Goal: Task Accomplishment & Management: Use online tool/utility

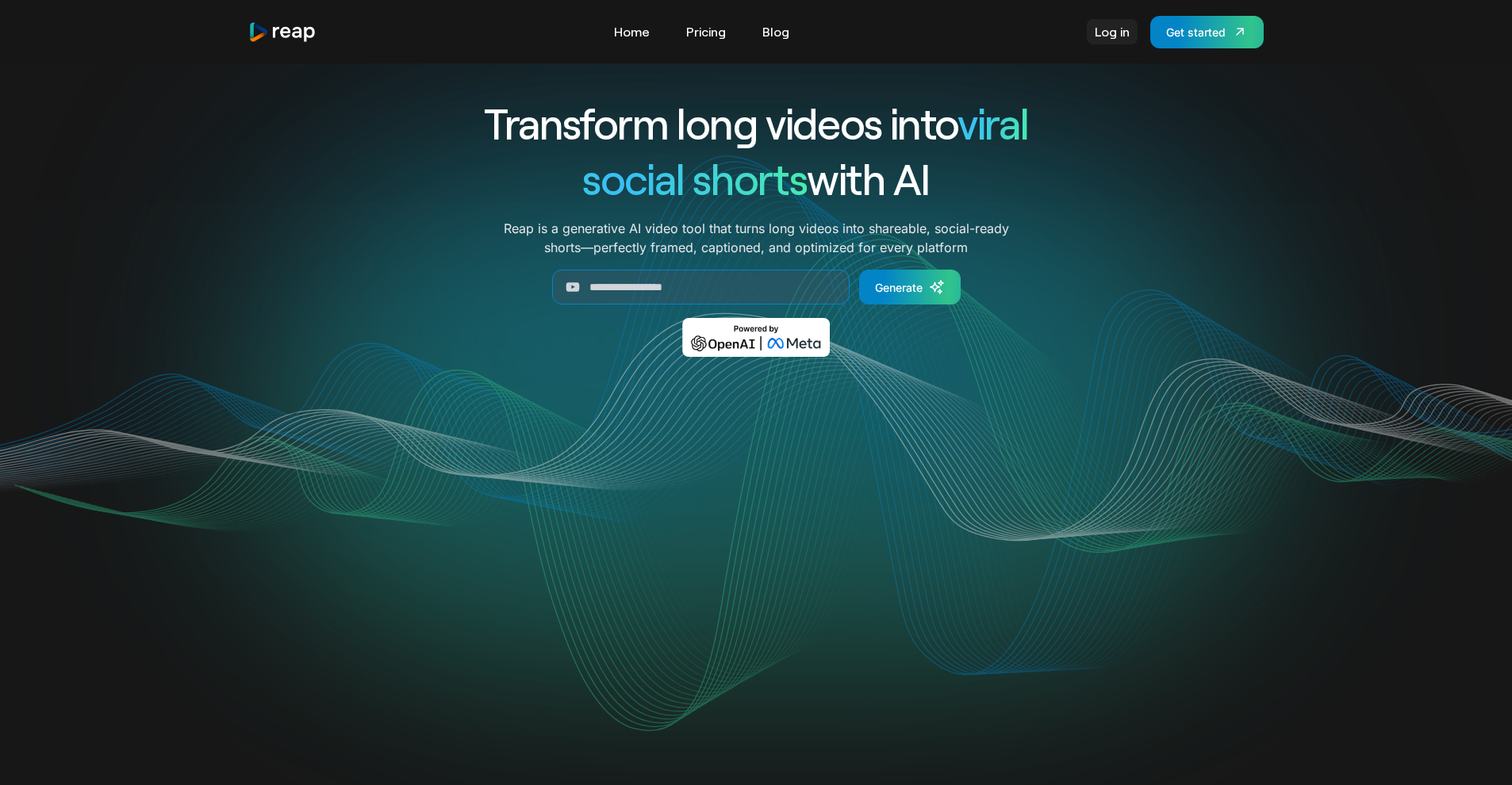
click at [1110, 40] on link "Log in" at bounding box center [1111, 32] width 51 height 26
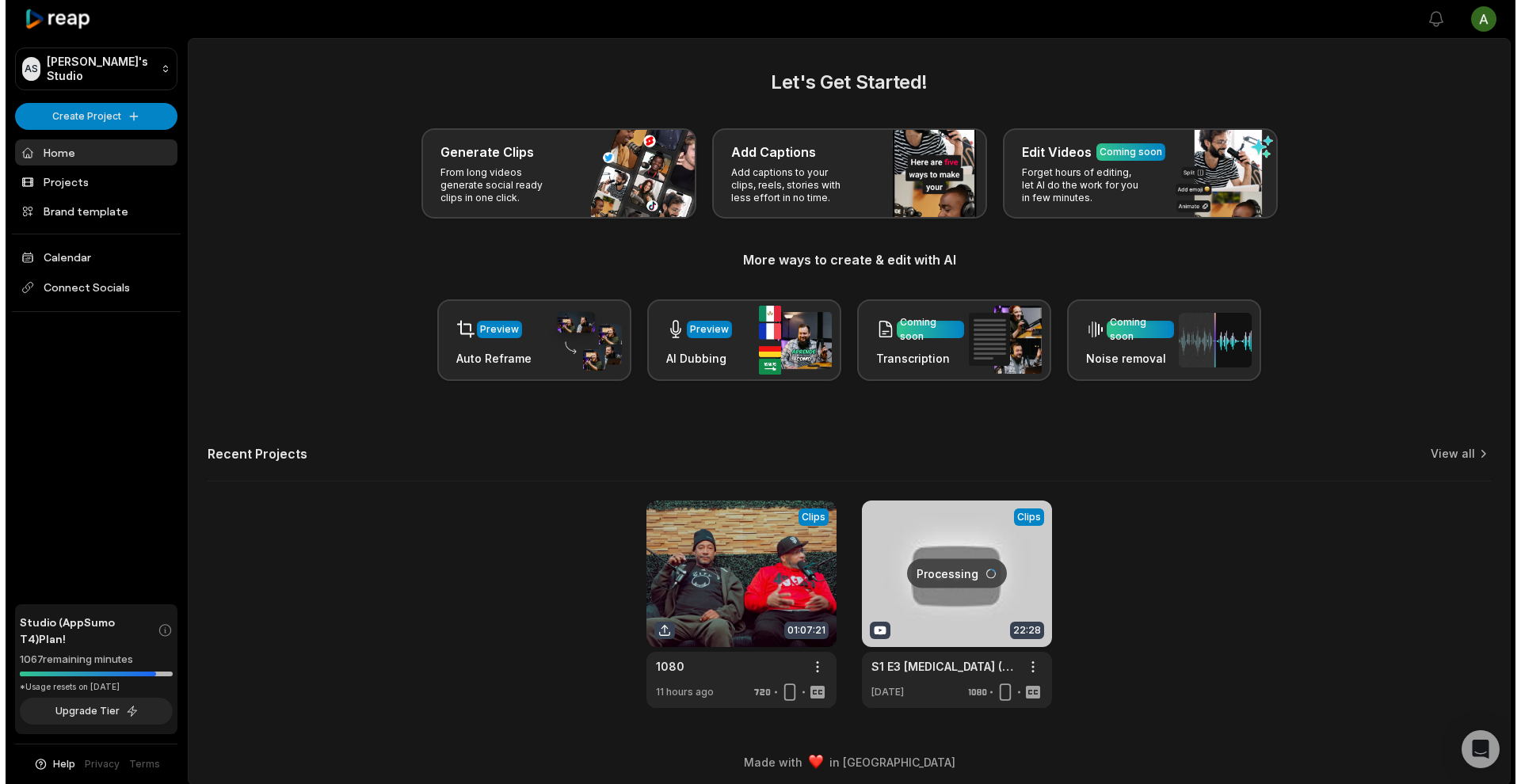
scroll to position [6, 0]
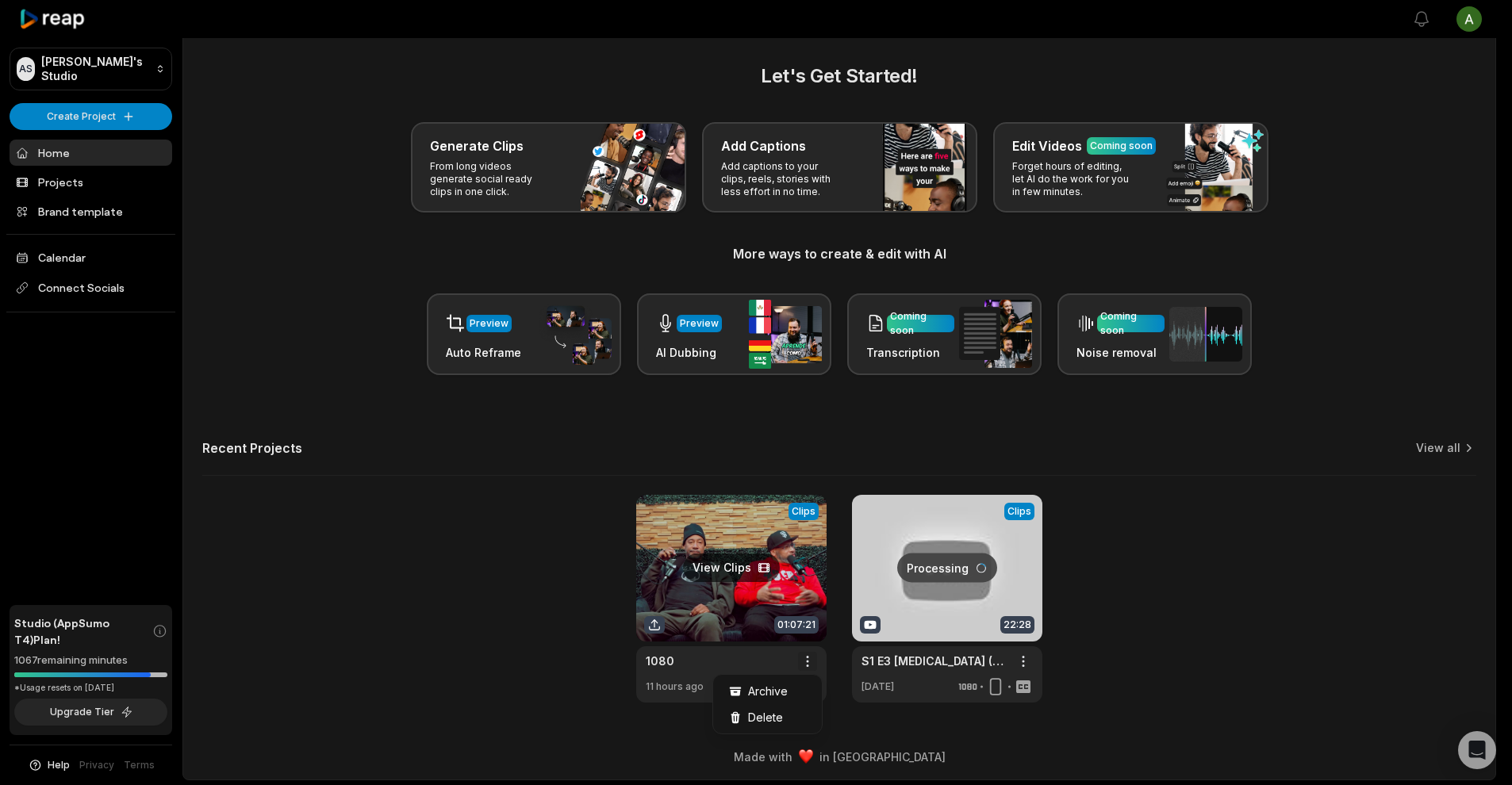
click at [814, 662] on html "AS Aaron's Studio Create Project Home Projects Brand template Calendar Connect …" at bounding box center [756, 386] width 1512 height 785
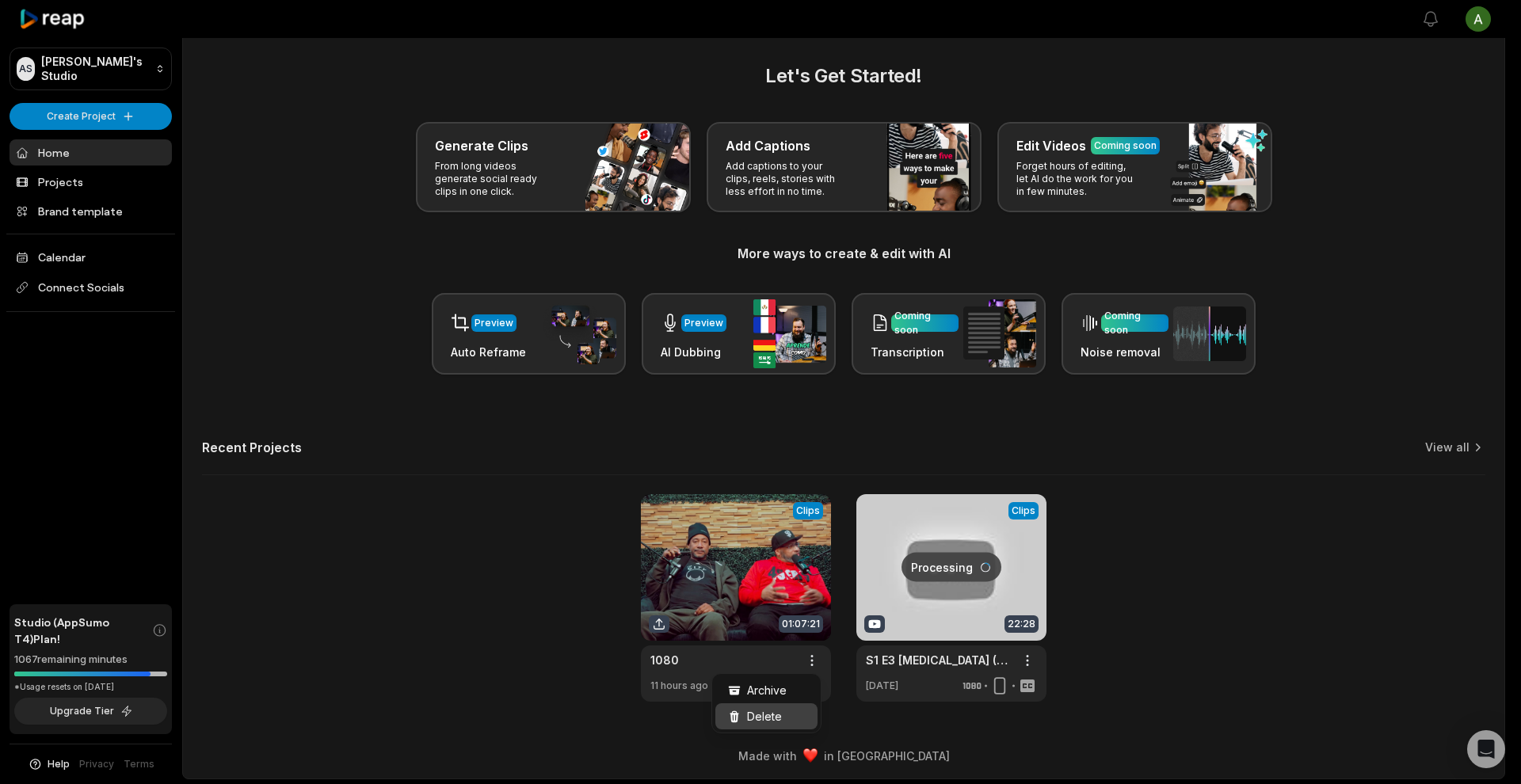
click at [782, 726] on div "Delete" at bounding box center [767, 717] width 103 height 26
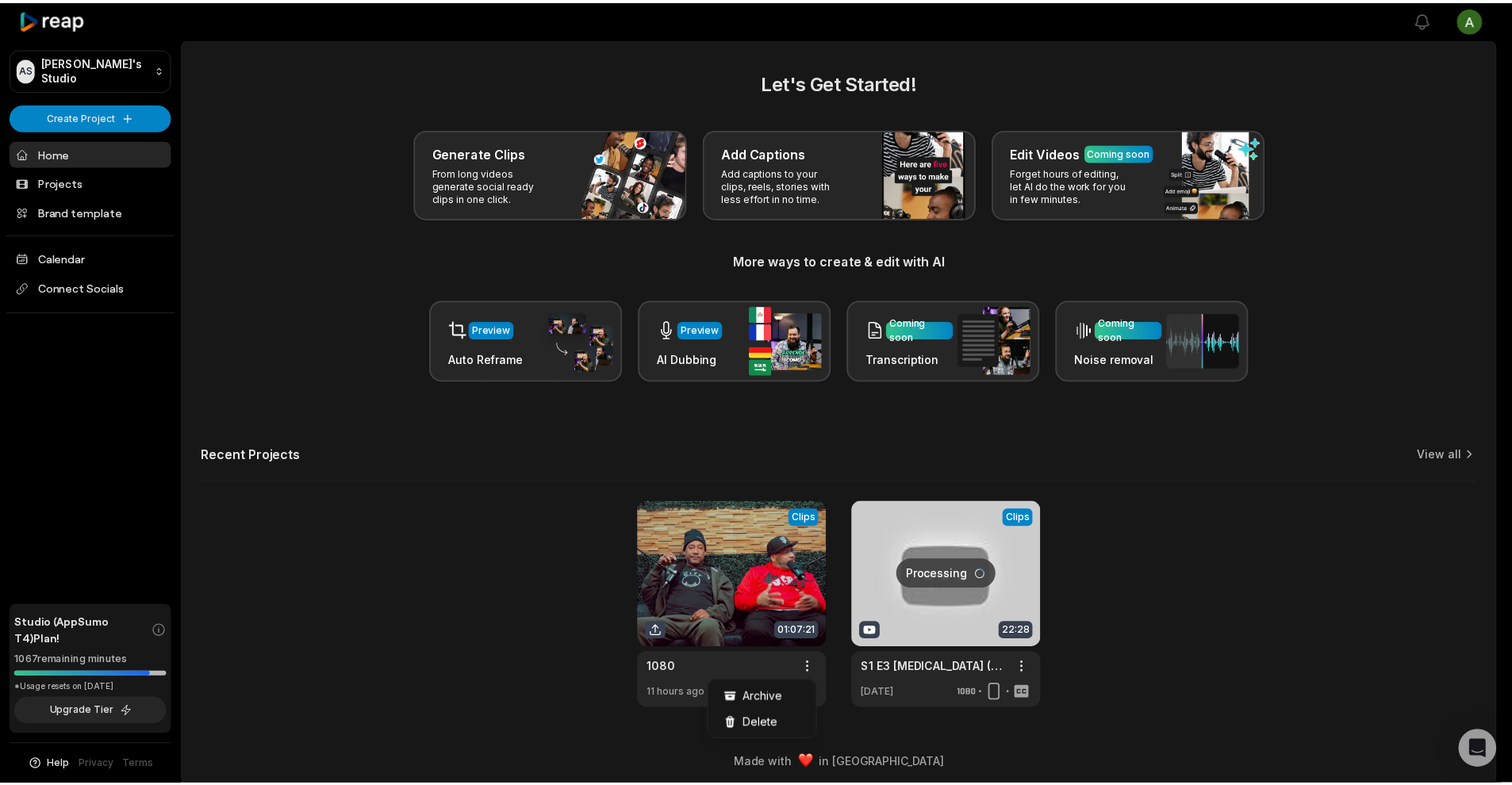
scroll to position [0, 0]
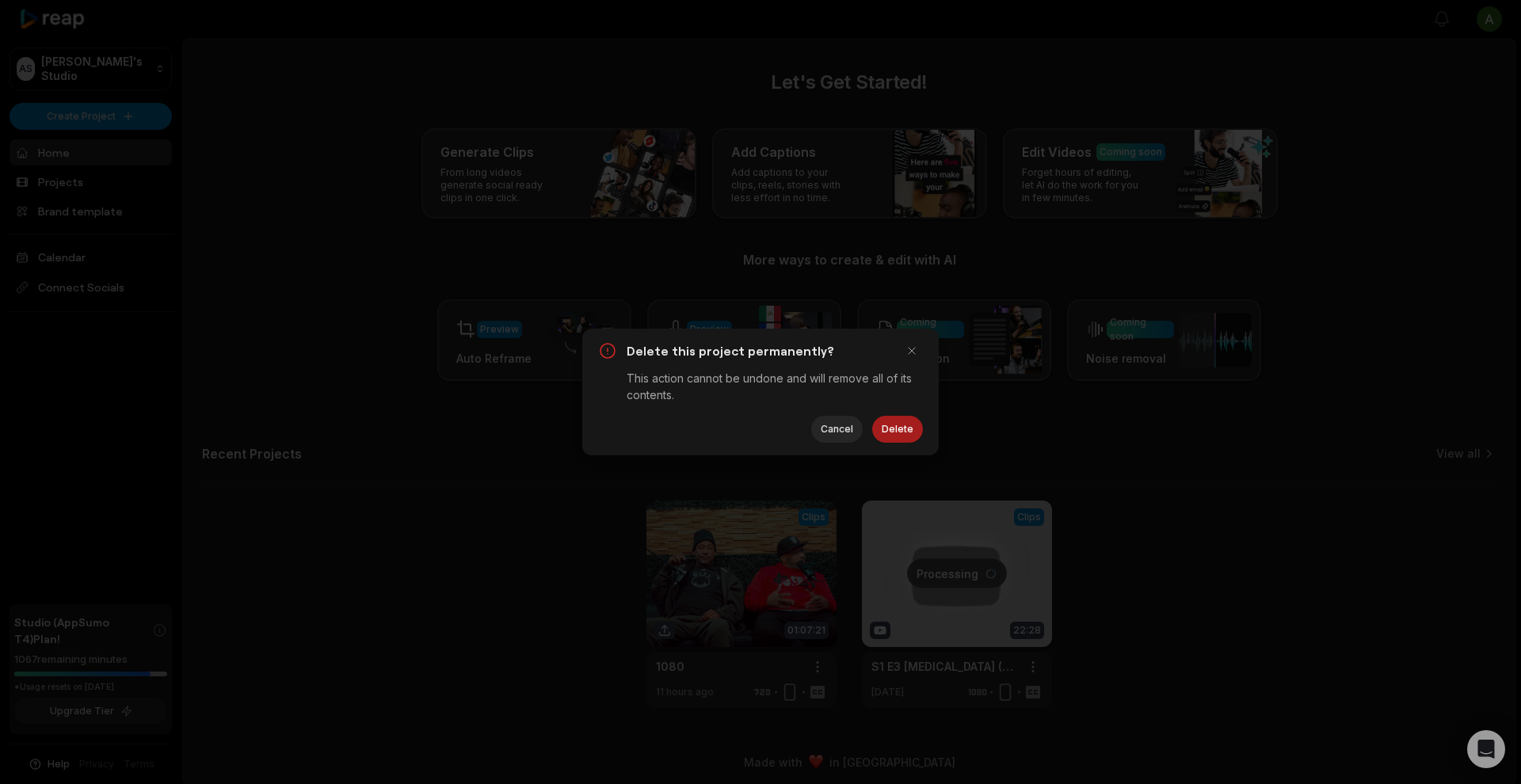
click at [911, 431] on button "Delete" at bounding box center [897, 429] width 50 height 27
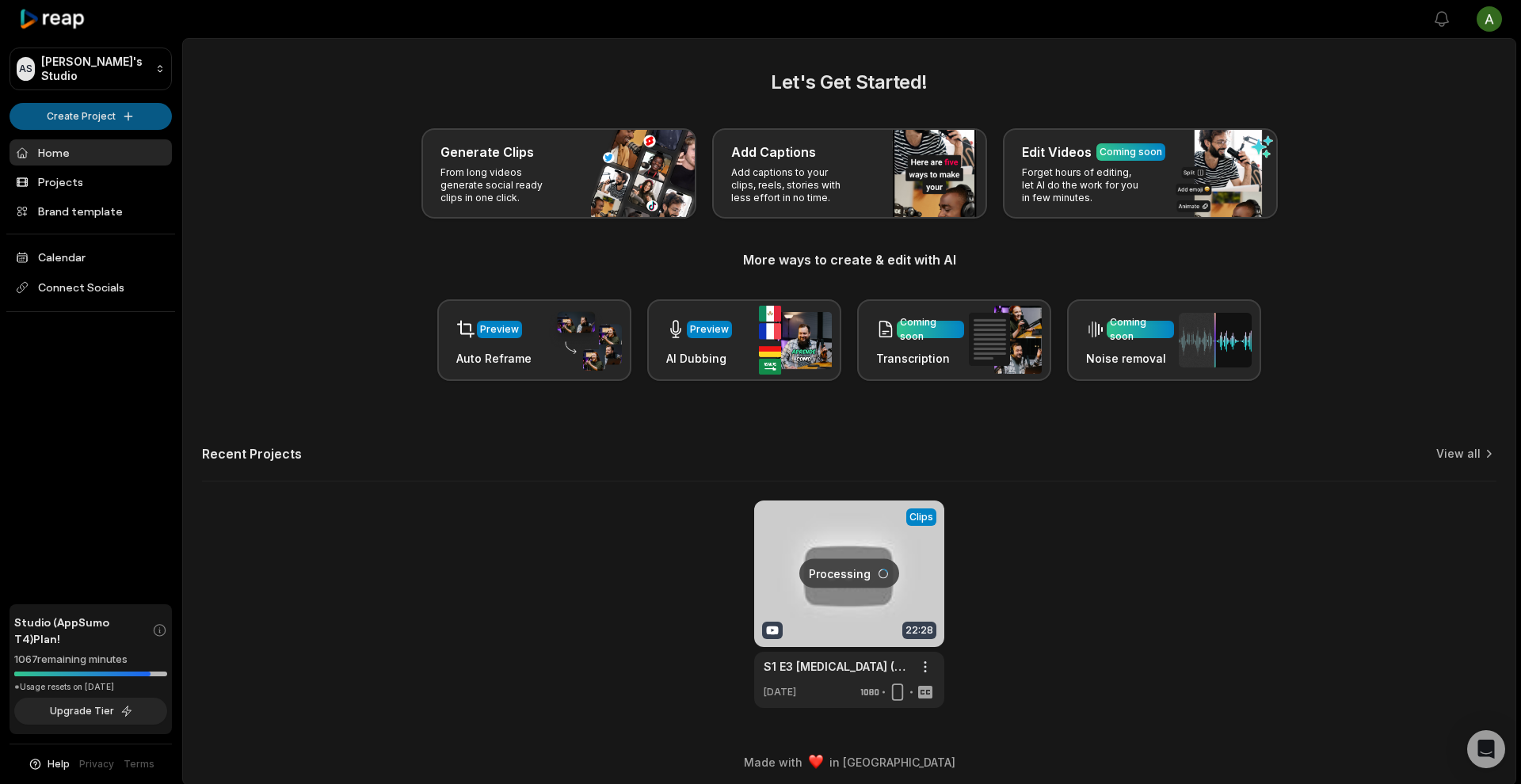
click at [161, 115] on html "AS Aaron's Studio Create Project Home Projects Brand template Calendar Connect …" at bounding box center [760, 392] width 1521 height 784
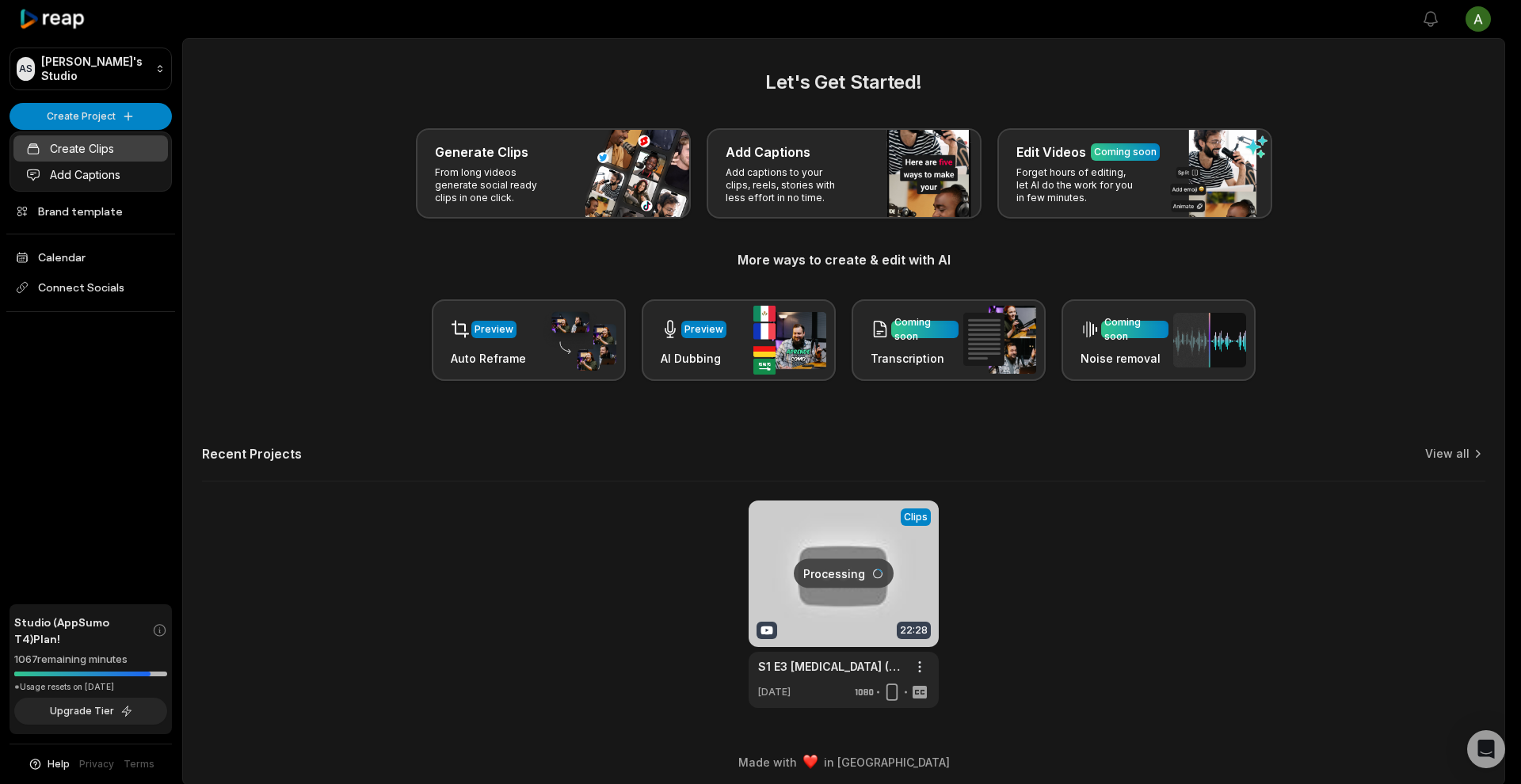
click at [143, 147] on link "Create Clips" at bounding box center [91, 148] width 155 height 26
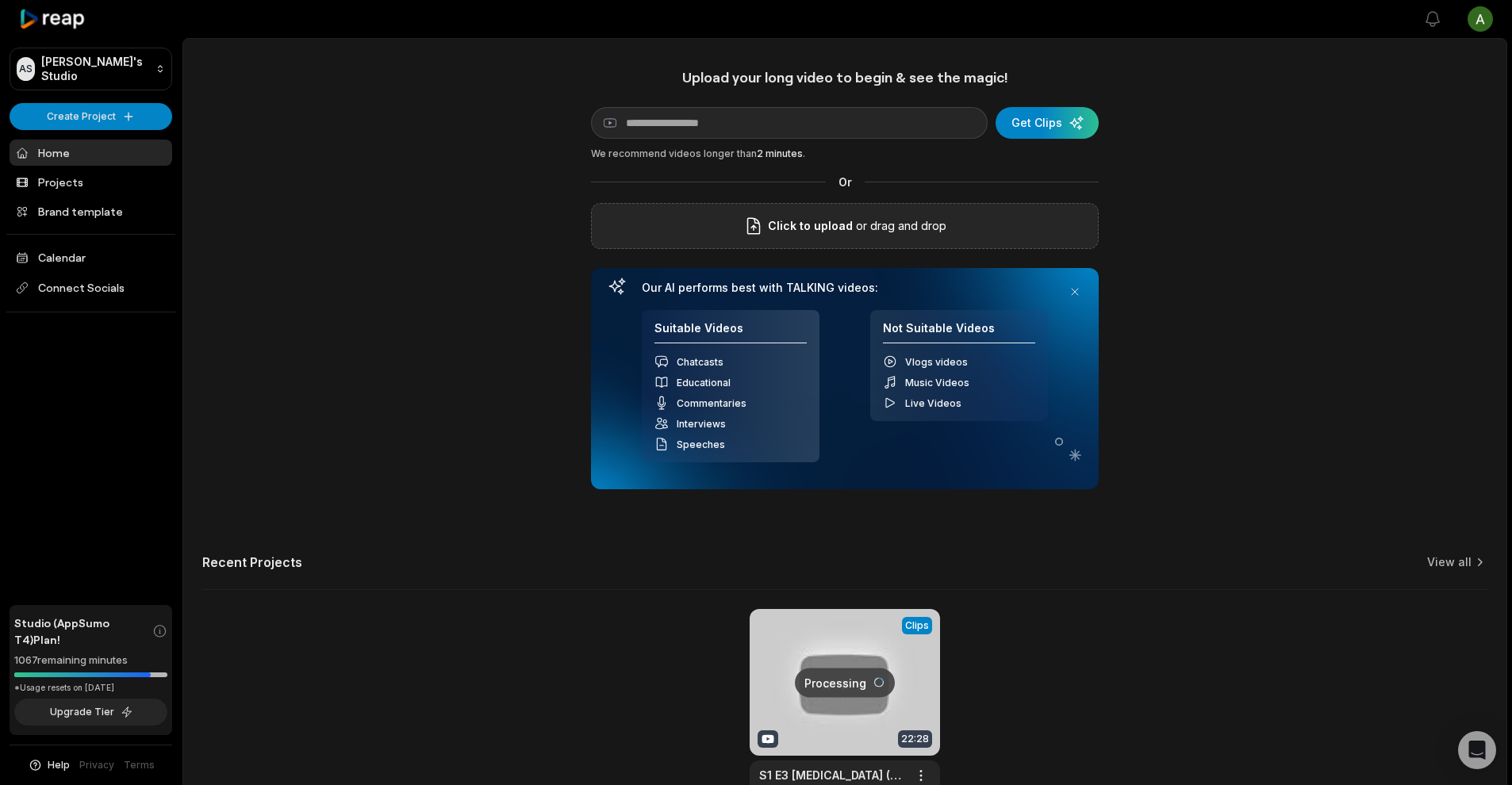
click at [797, 220] on span "Click to upload" at bounding box center [811, 226] width 85 height 19
click at [0, 0] on input "Click to upload" at bounding box center [0, 0] width 0 height 0
click at [805, 231] on span "Click to upload" at bounding box center [811, 226] width 85 height 19
click at [0, 0] on input "Click to upload" at bounding box center [0, 0] width 0 height 0
click at [825, 212] on div "Click to upload or drag and drop" at bounding box center [844, 225] width 507 height 46
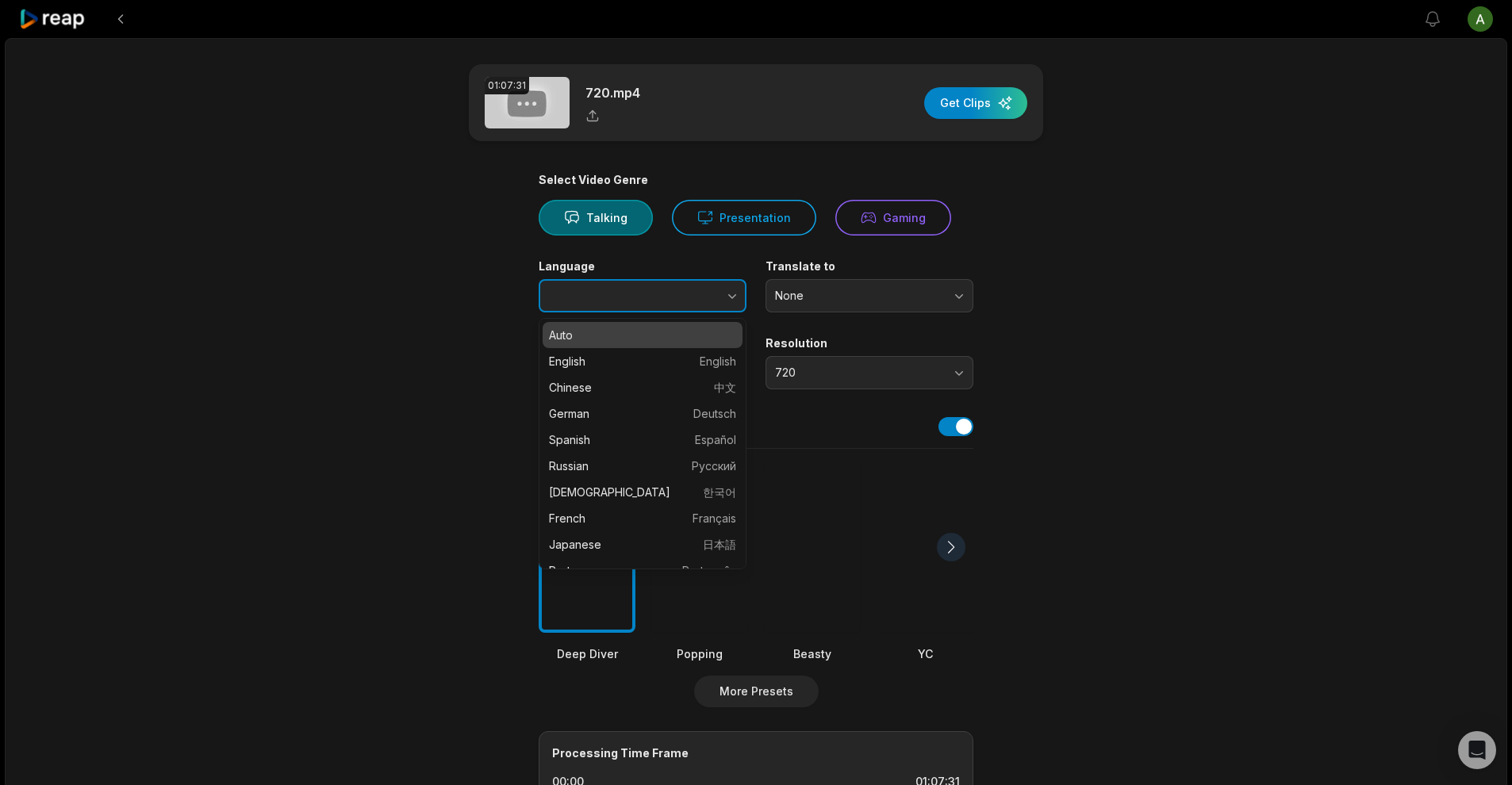
click at [698, 292] on button "button" at bounding box center [701, 296] width 91 height 34
type input "*******"
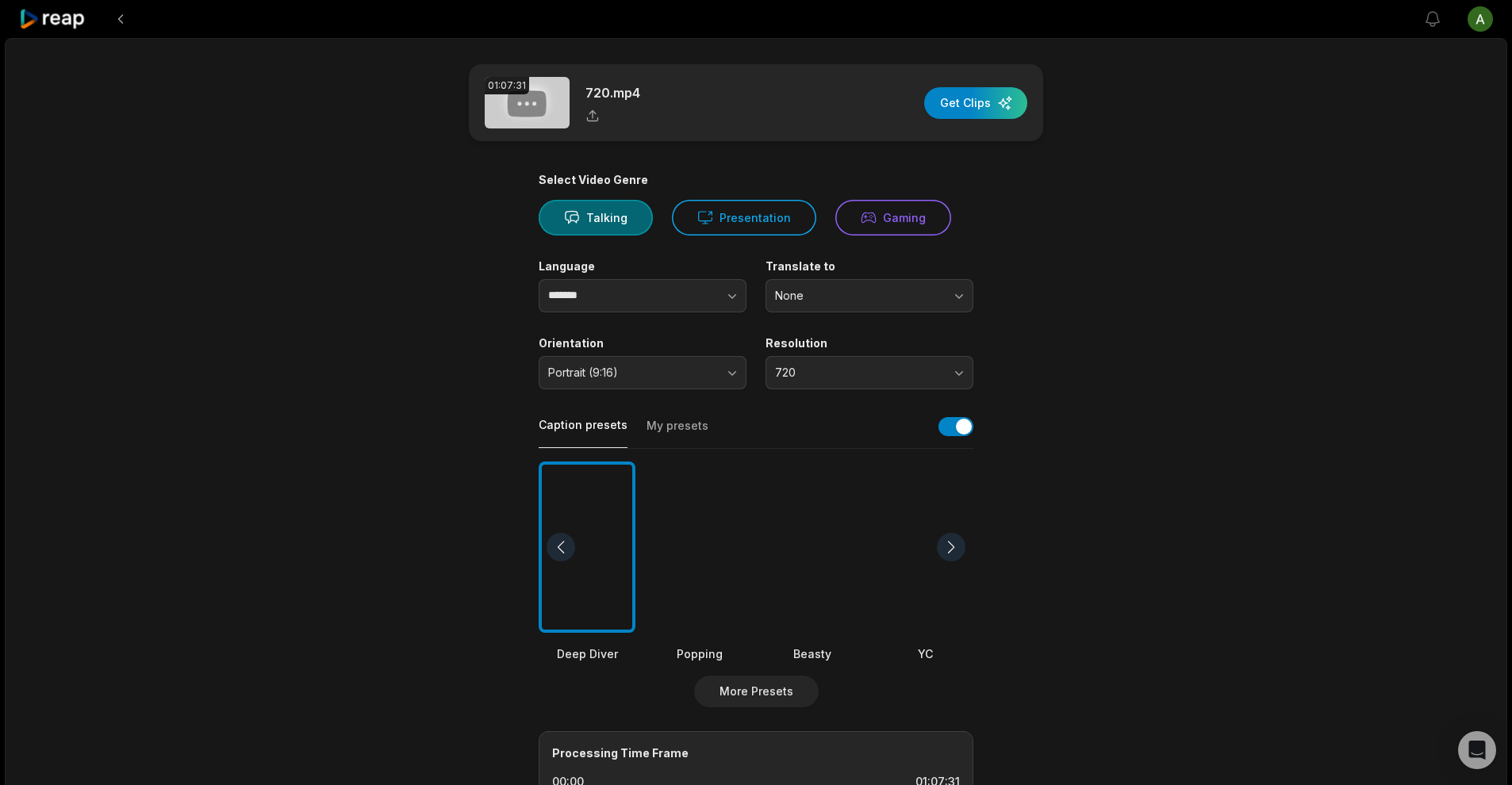
click at [959, 548] on div at bounding box center [951, 548] width 29 height 29
click at [954, 538] on div at bounding box center [951, 548] width 29 height 29
click at [952, 544] on div at bounding box center [951, 548] width 29 height 29
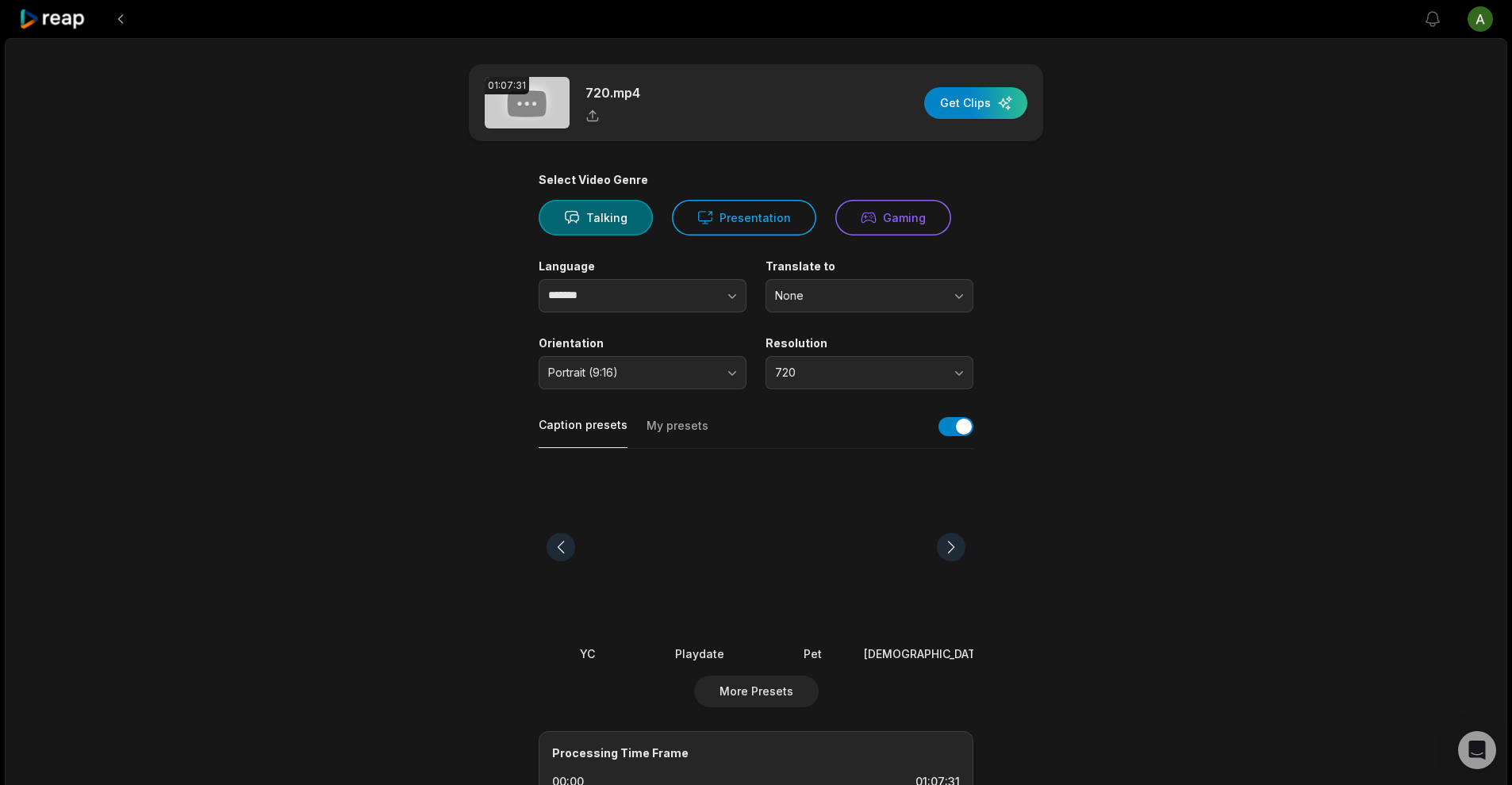
click at [705, 555] on div at bounding box center [699, 548] width 97 height 172
click at [829, 589] on div at bounding box center [812, 548] width 97 height 172
click at [893, 571] on div at bounding box center [924, 548] width 122 height 172
click at [950, 544] on div at bounding box center [951, 548] width 29 height 29
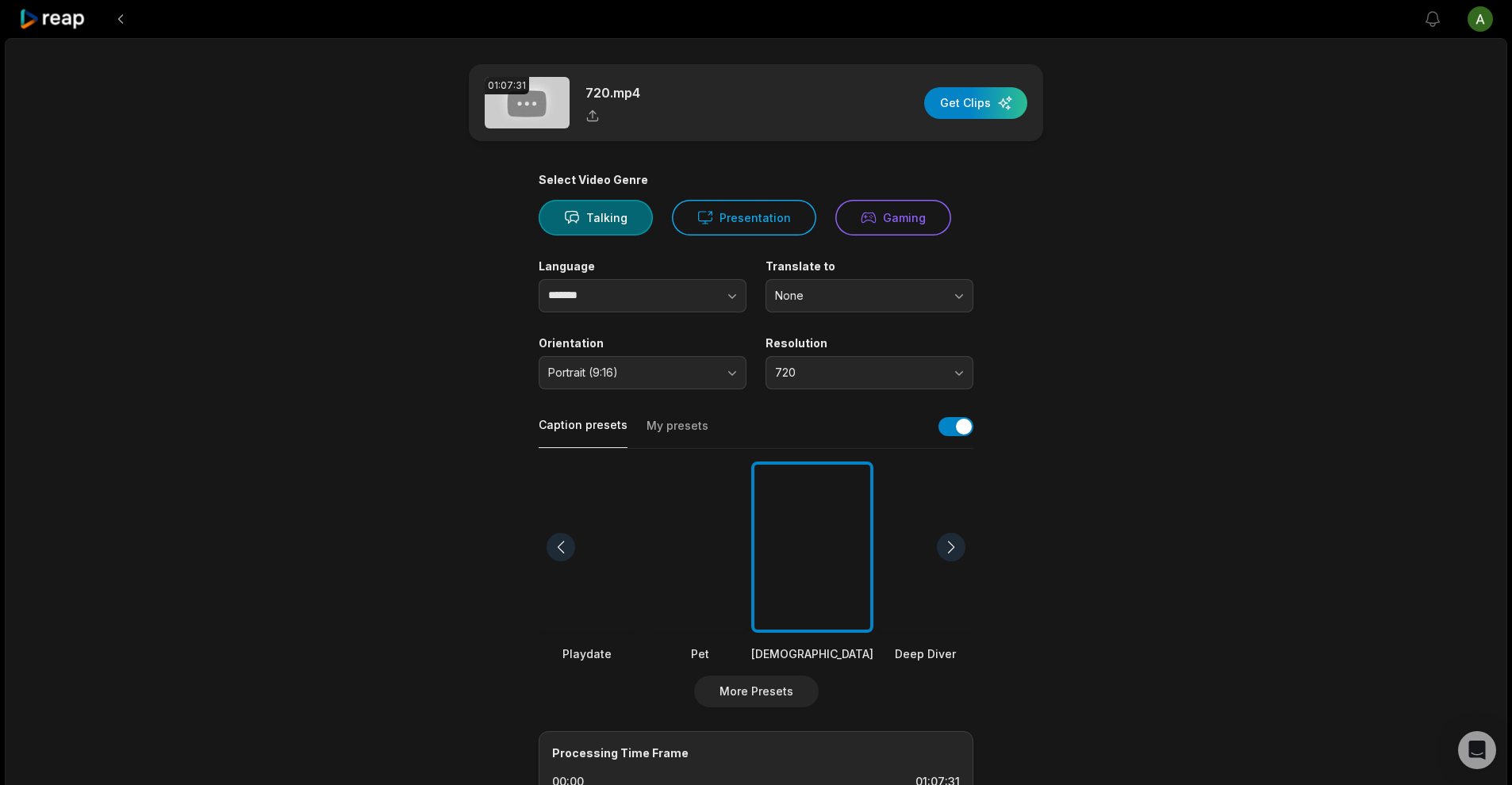
click at [916, 562] on div at bounding box center [924, 548] width 97 height 172
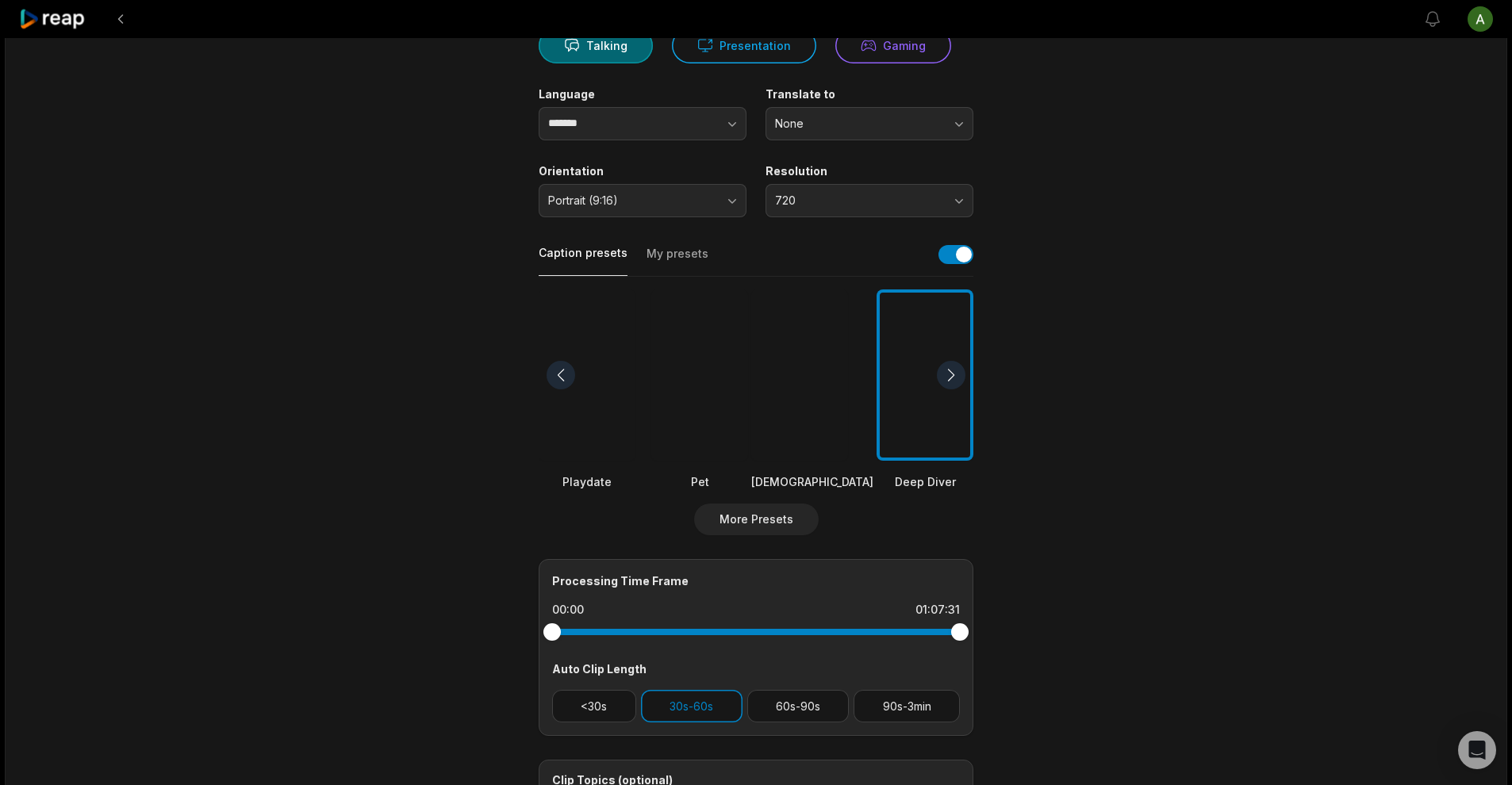
scroll to position [192, 0]
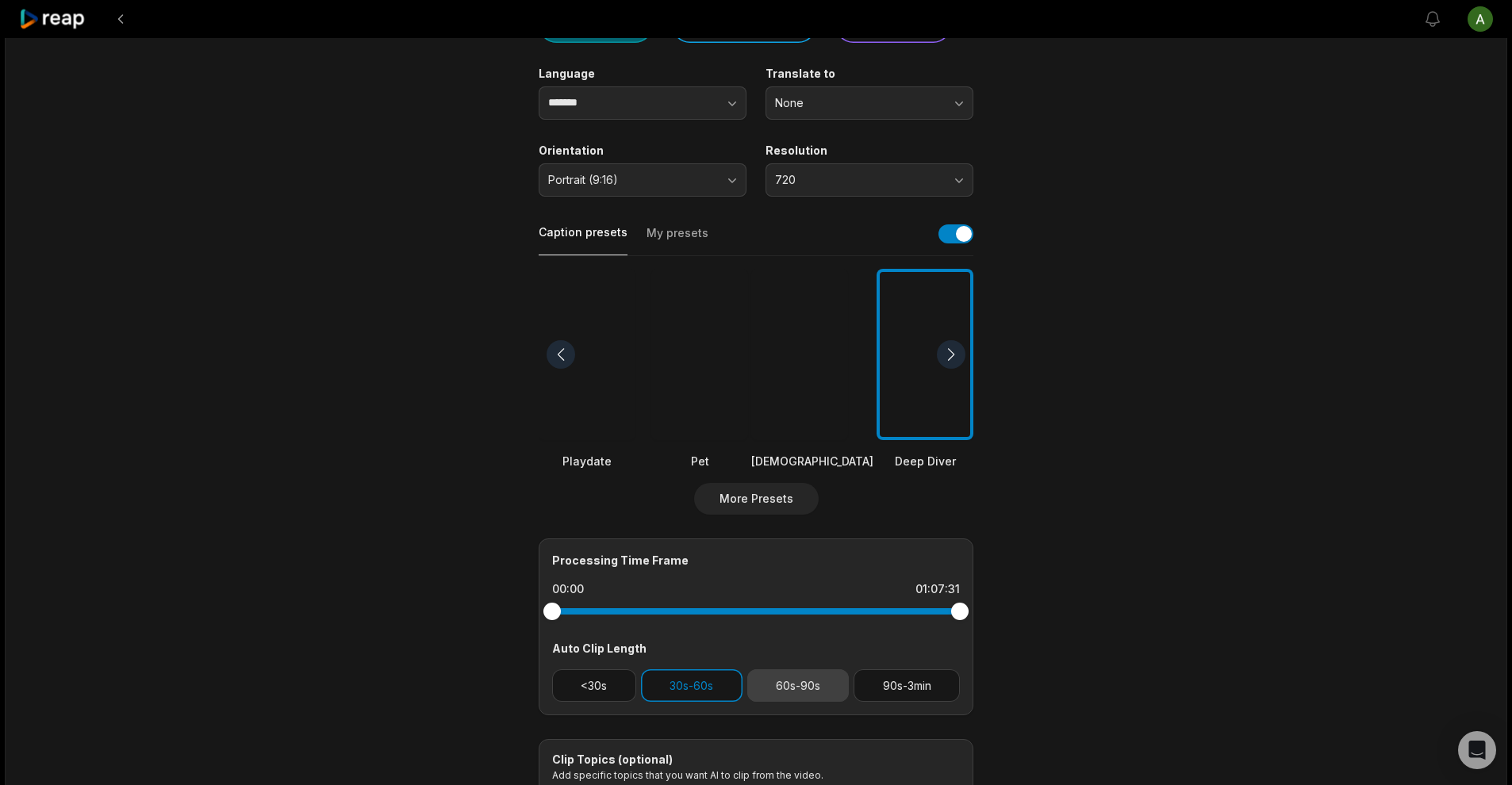
click at [792, 690] on button "60s-90s" at bounding box center [798, 686] width 103 height 33
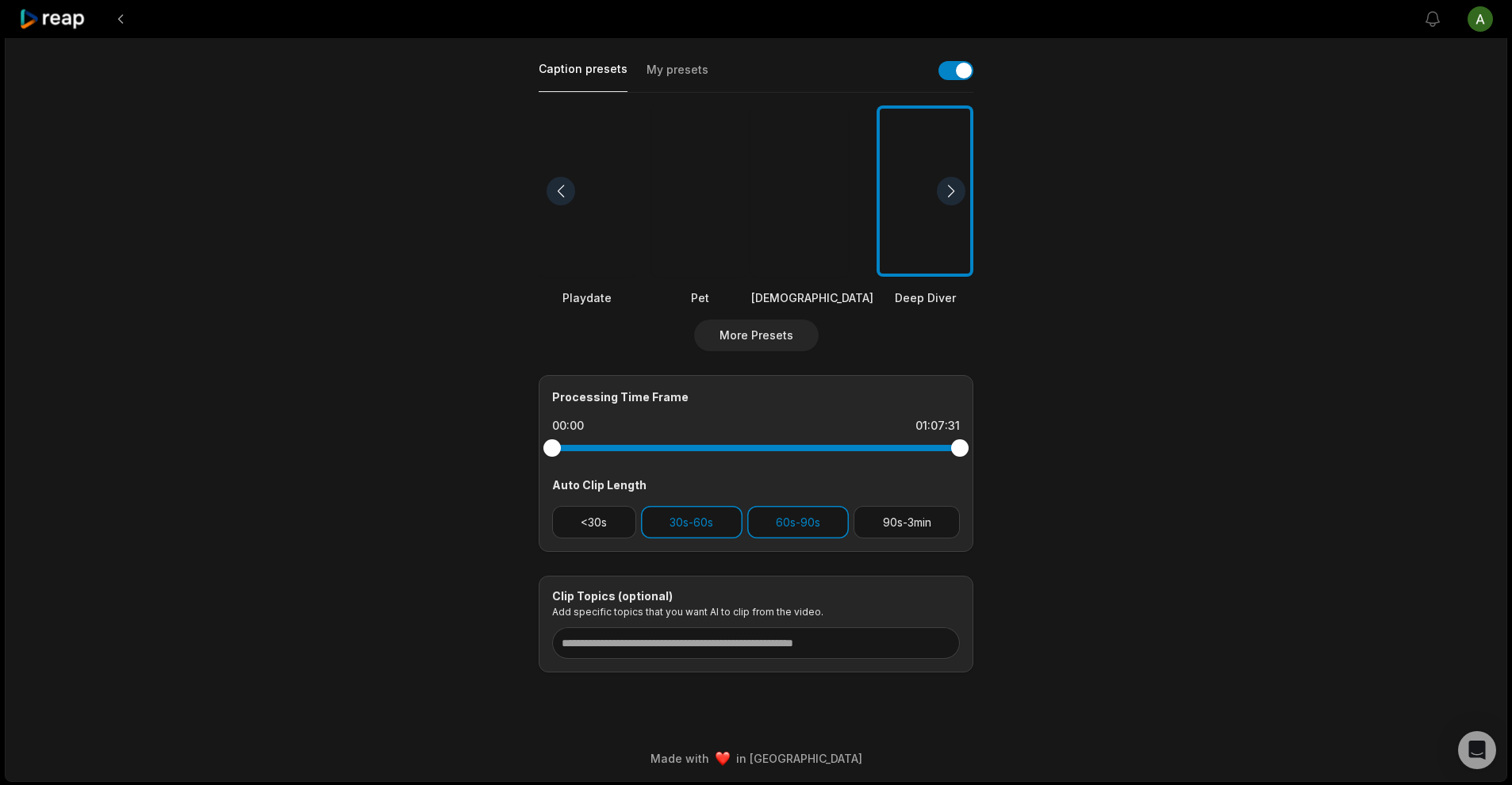
scroll to position [0, 0]
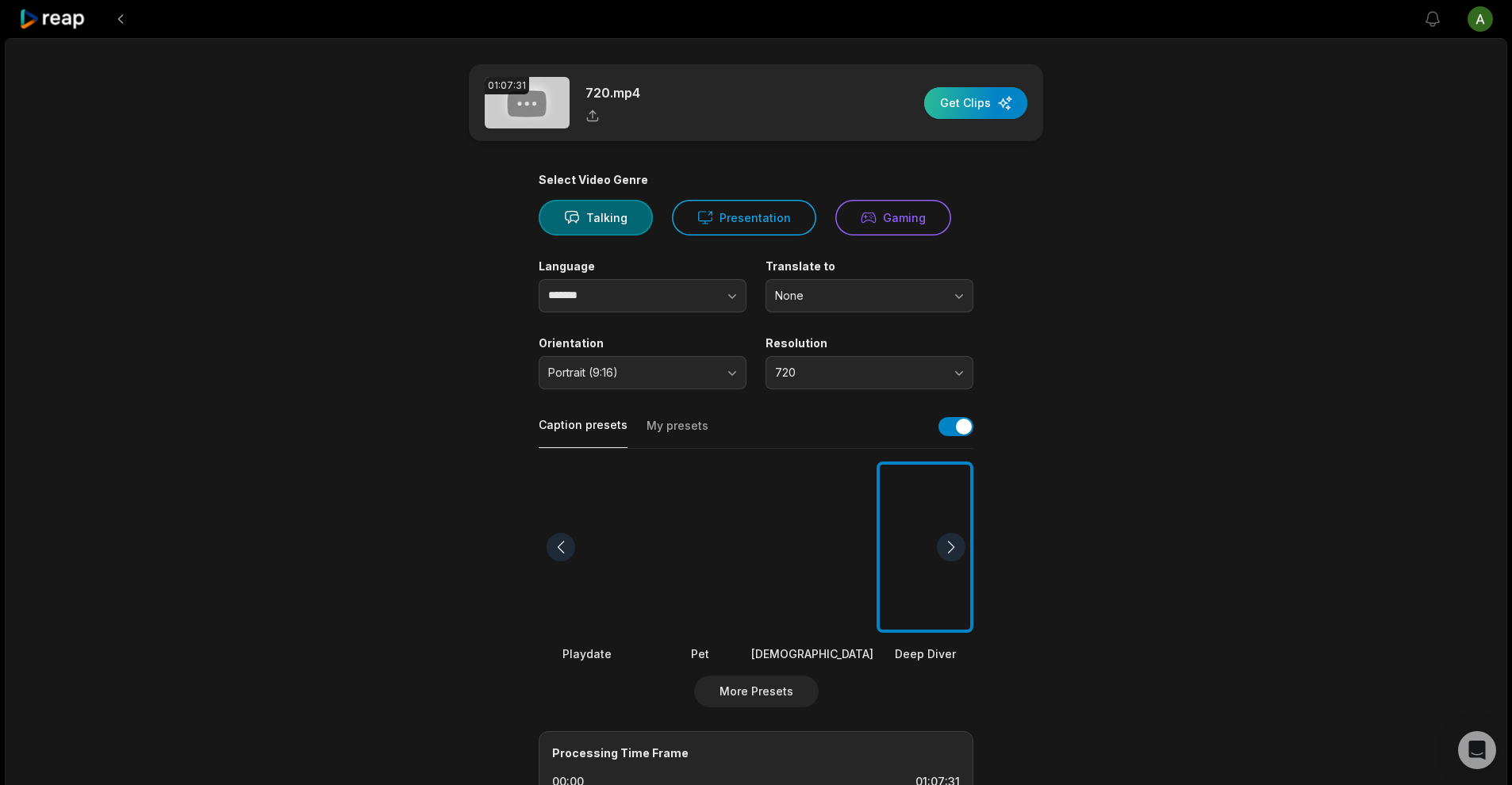
click at [977, 103] on div "button" at bounding box center [976, 103] width 103 height 32
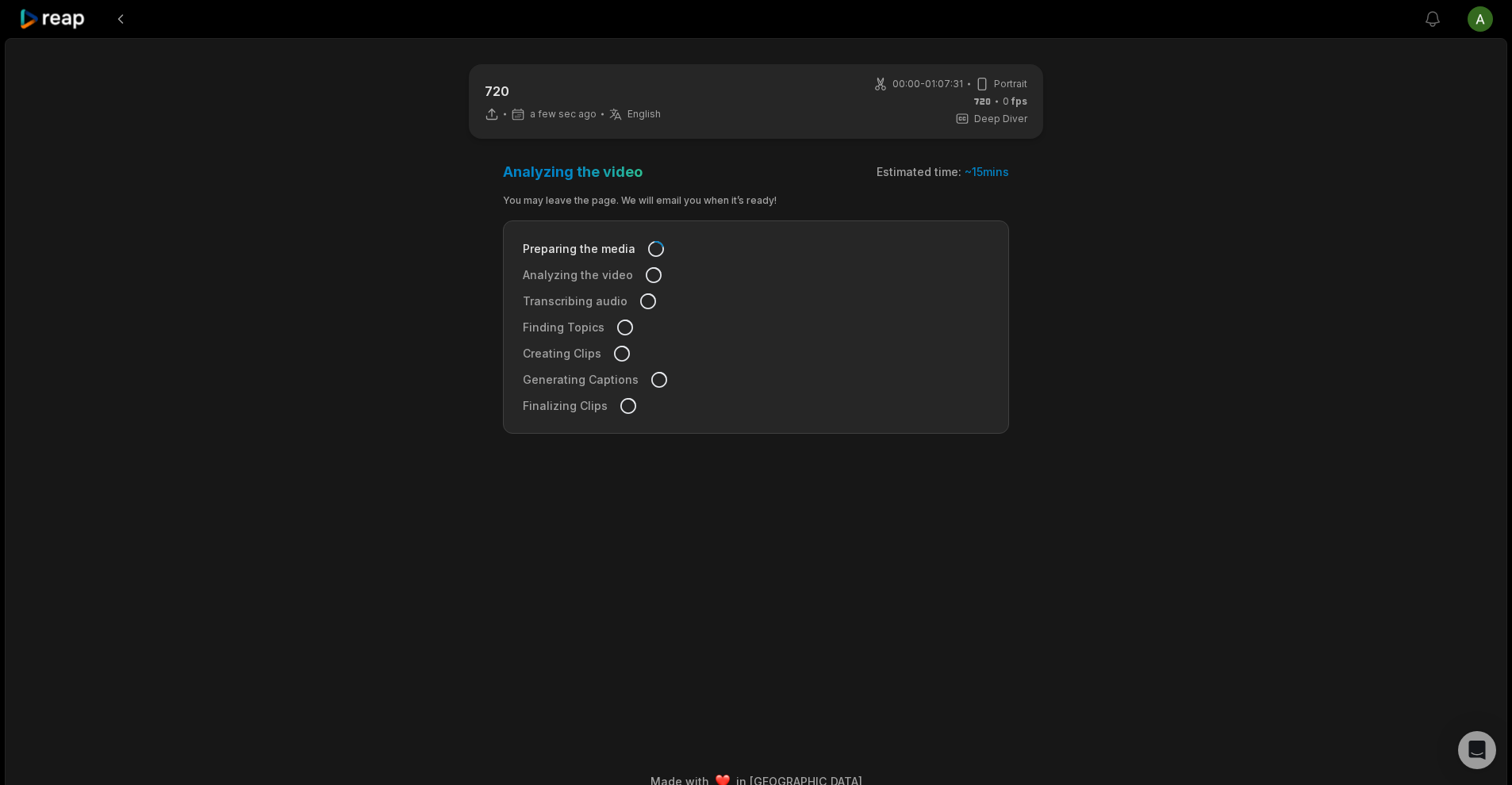
click at [63, 26] on icon at bounding box center [53, 19] width 67 height 22
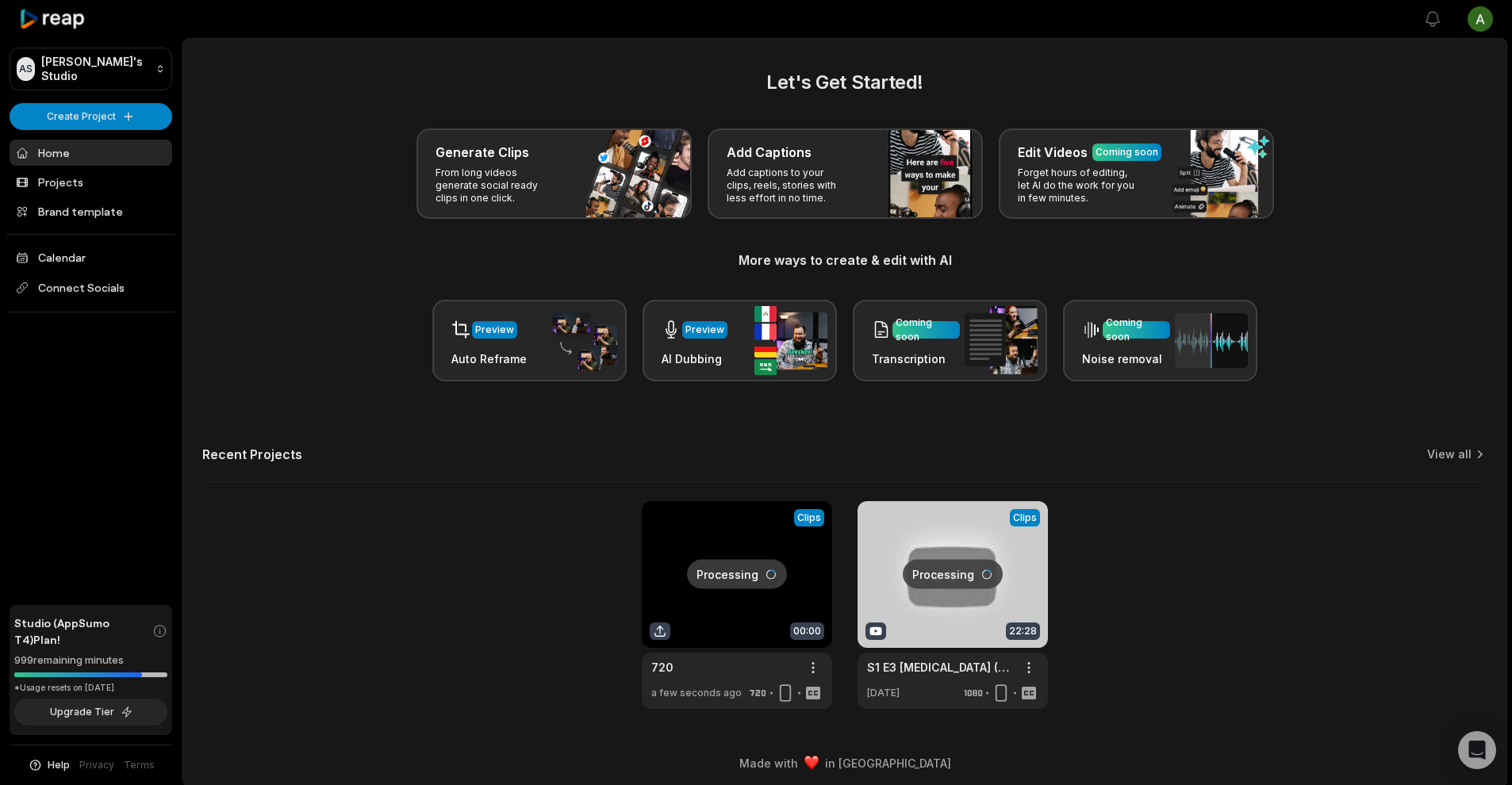
scroll to position [6, 0]
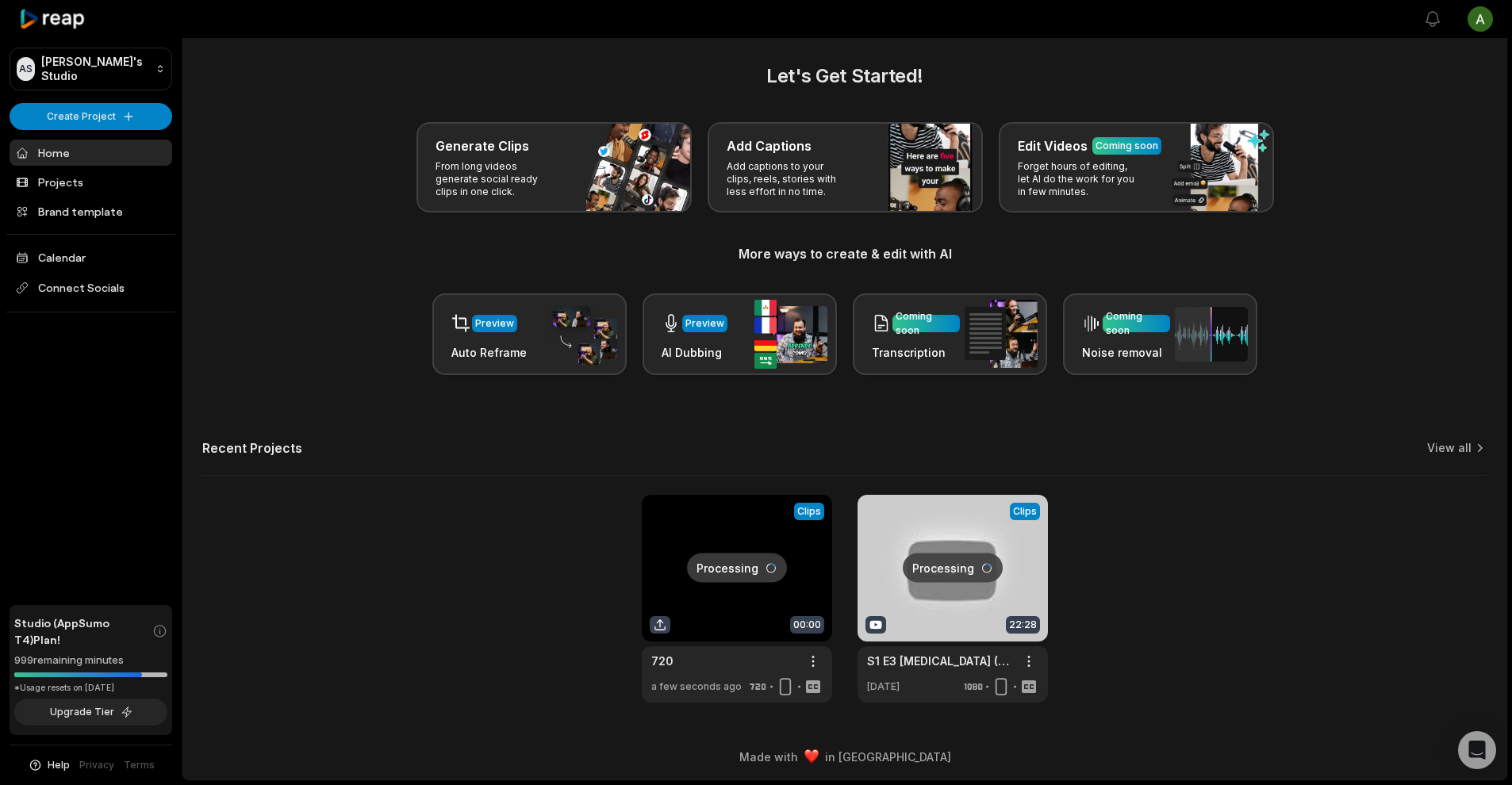
click at [119, 692] on div "*Usage resets on [DATE]" at bounding box center [91, 688] width 153 height 12
click at [92, 265] on link "Calendar" at bounding box center [91, 257] width 163 height 26
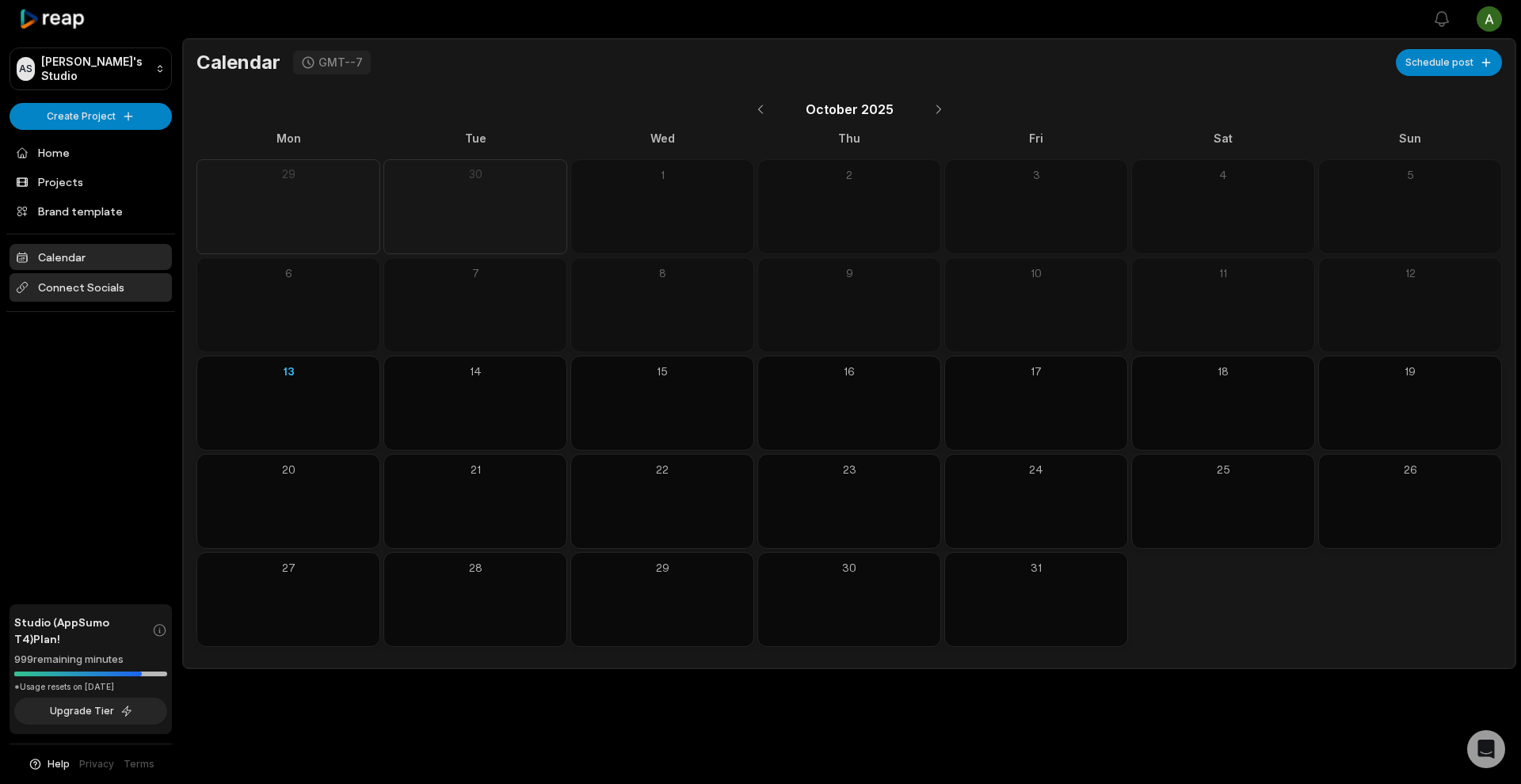
click at [102, 289] on span "Connect Socials" at bounding box center [91, 287] width 163 height 29
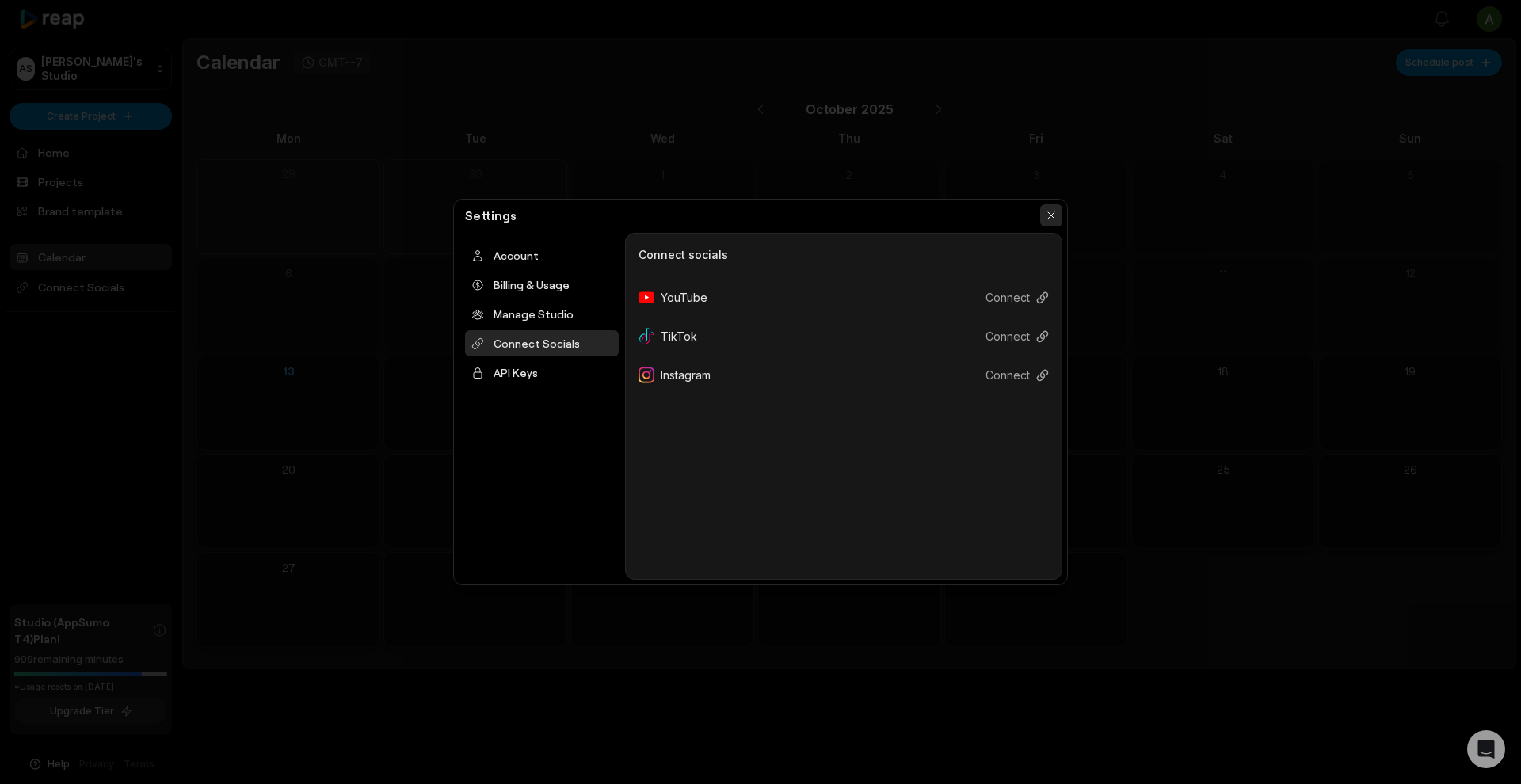
click at [1052, 216] on button "button" at bounding box center [1052, 215] width 22 height 22
